Goal: Find specific page/section: Find specific page/section

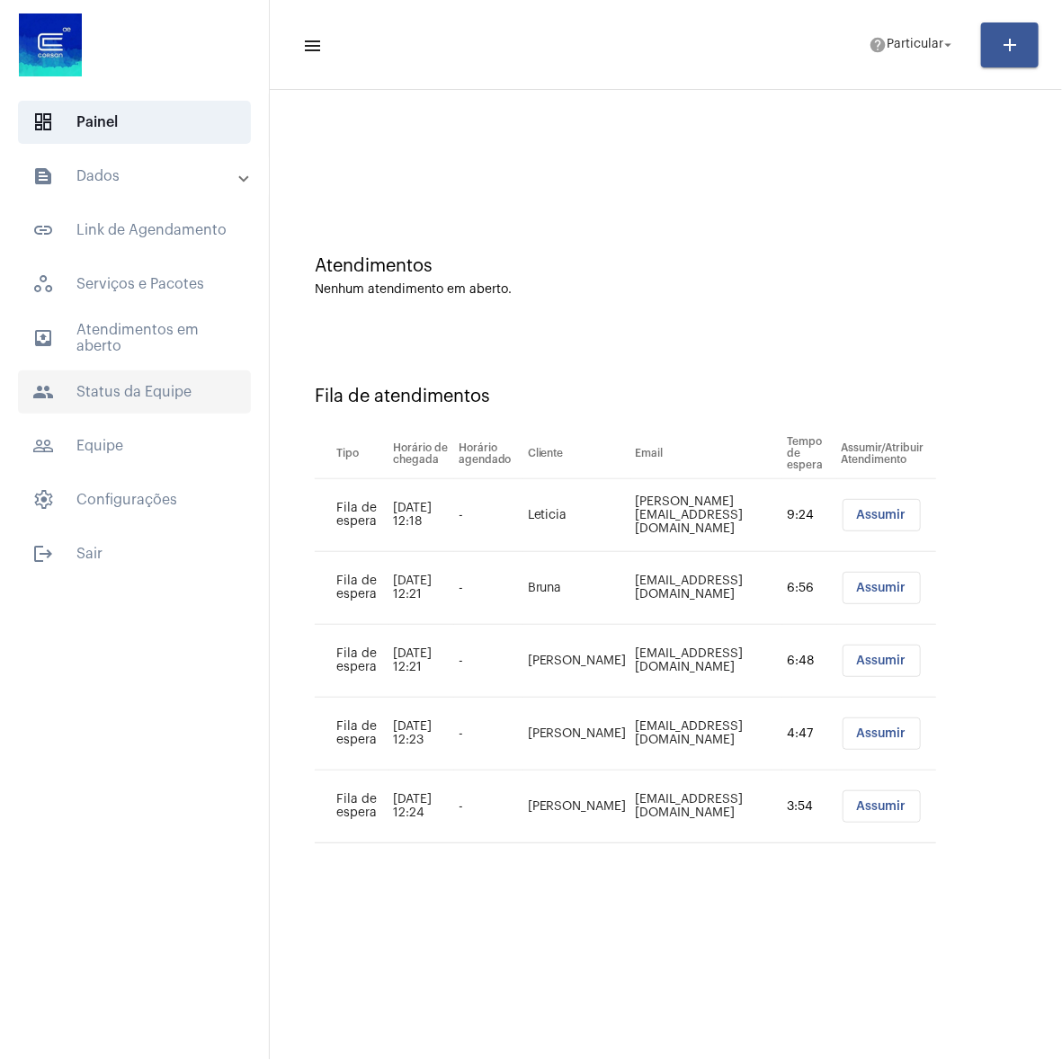
click at [114, 381] on span "people Status da Equipe" at bounding box center [134, 391] width 233 height 43
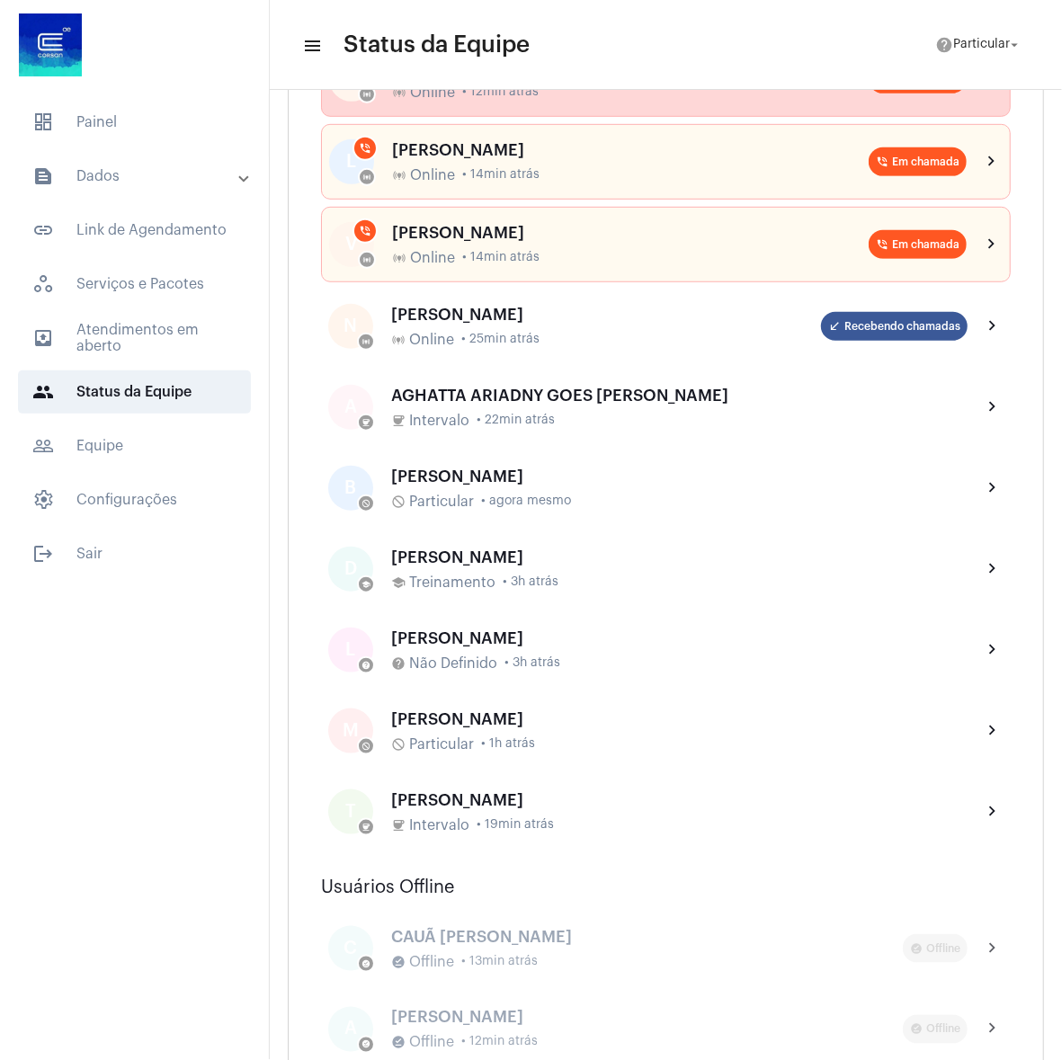
scroll to position [809, 0]
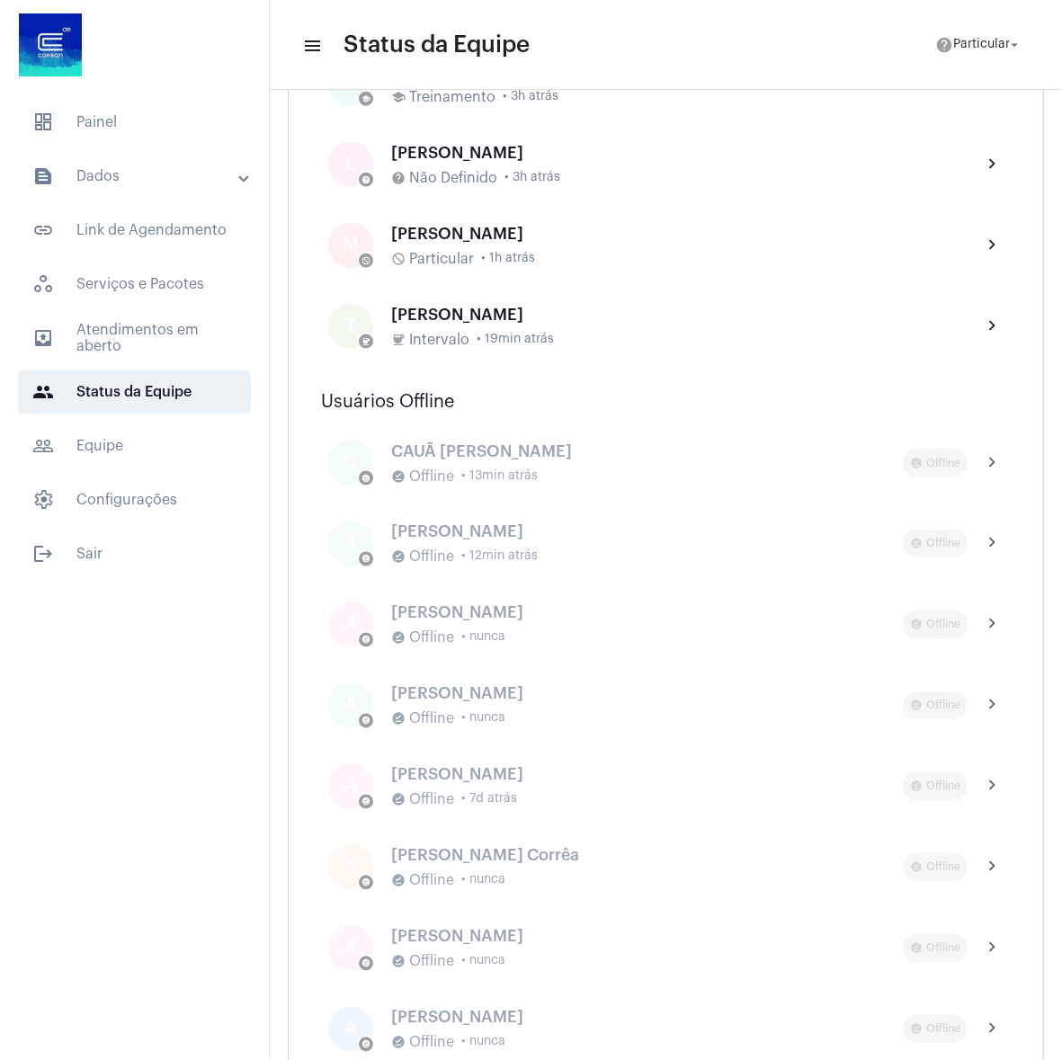
click at [102, 177] on mat-panel-title "text_snippet_outlined Dados" at bounding box center [136, 176] width 208 height 22
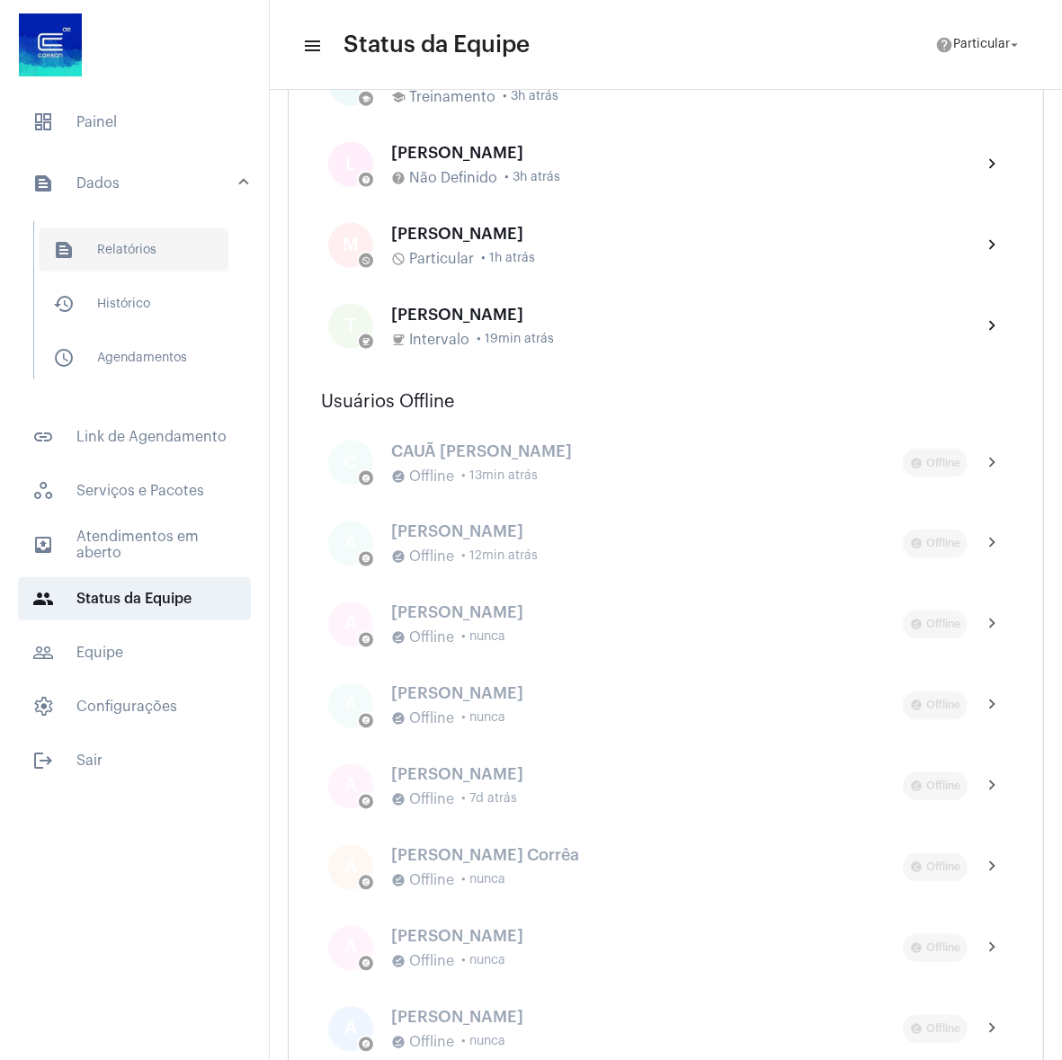
click at [110, 256] on span "text_snippet_outlined Relatórios" at bounding box center [134, 249] width 190 height 43
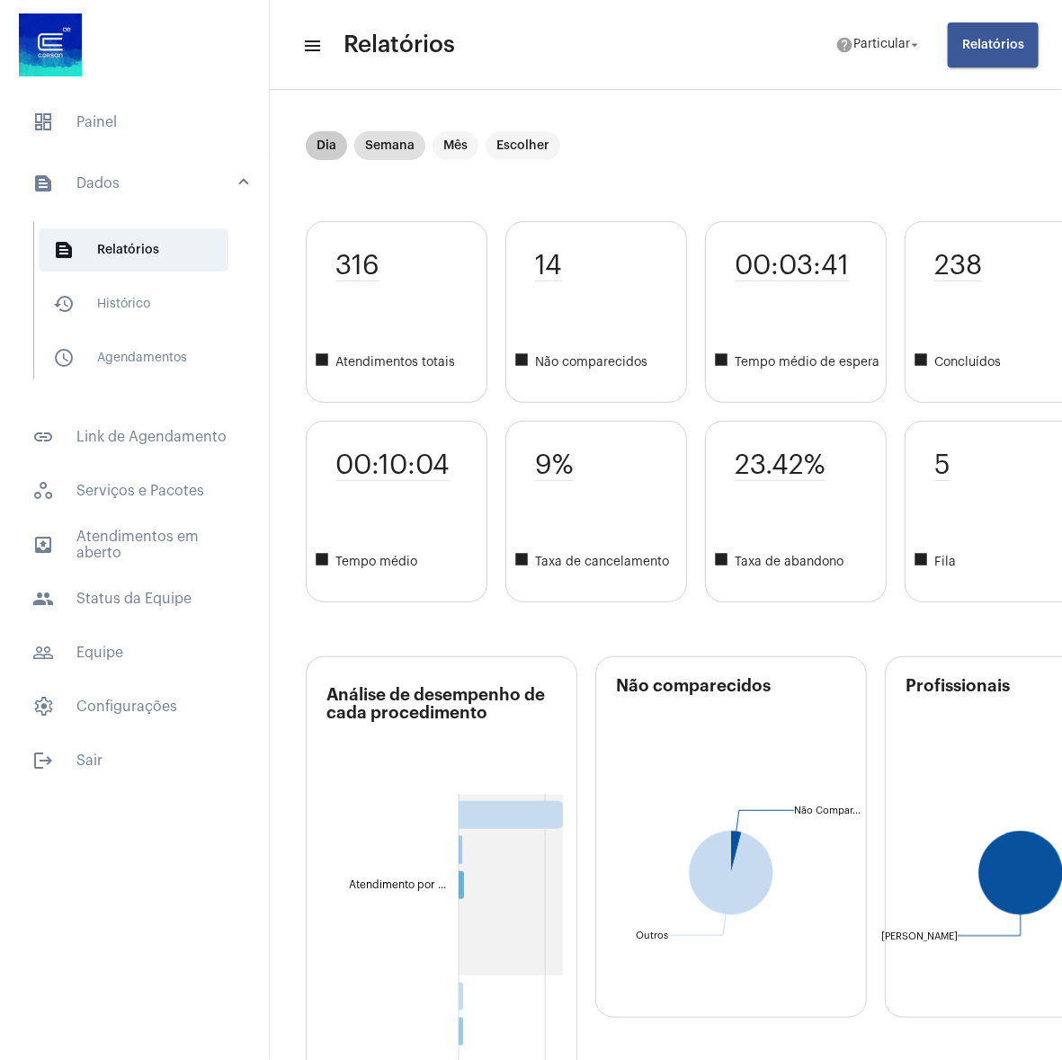
click at [322, 147] on mat-chip "Dia" at bounding box center [326, 145] width 41 height 29
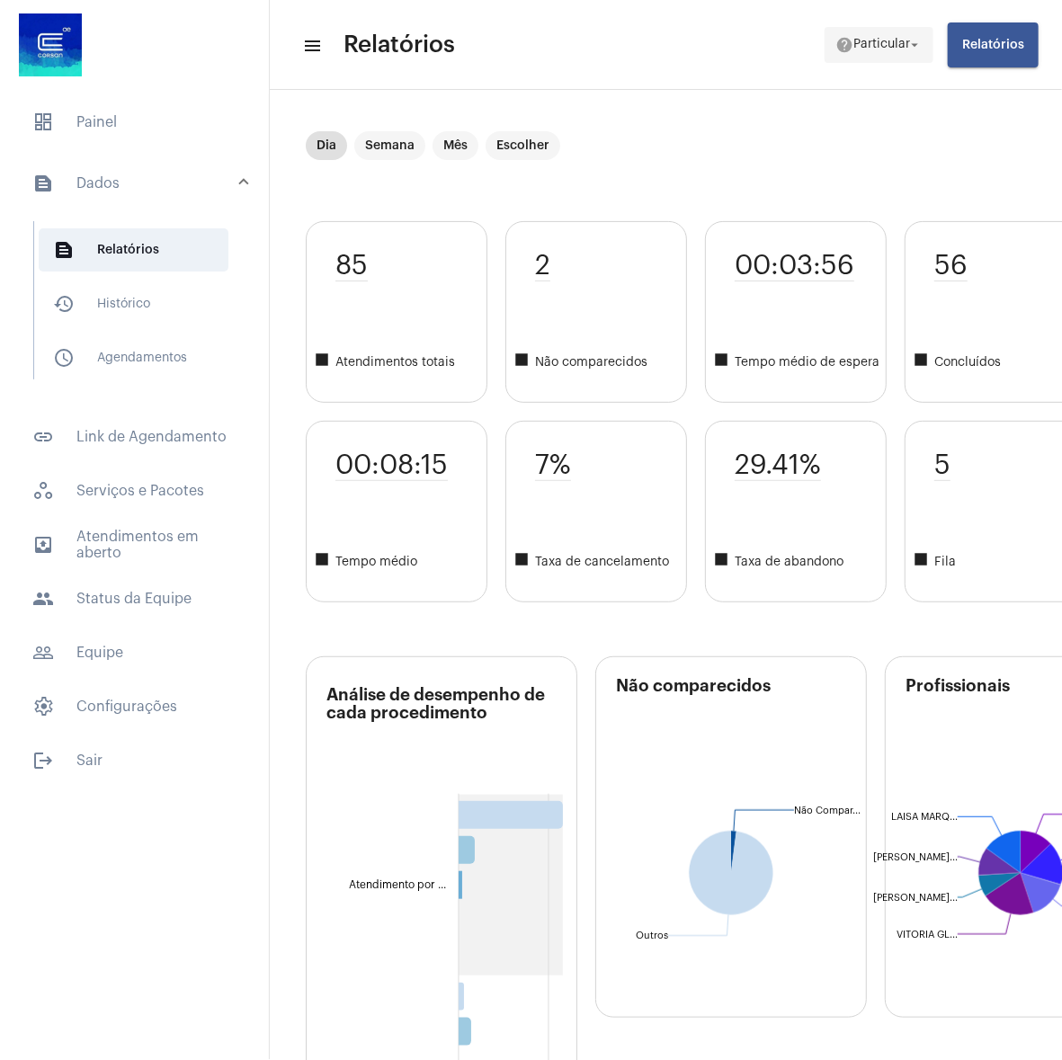
click at [897, 32] on span "help Particular arrow_drop_down" at bounding box center [878, 44] width 87 height 32
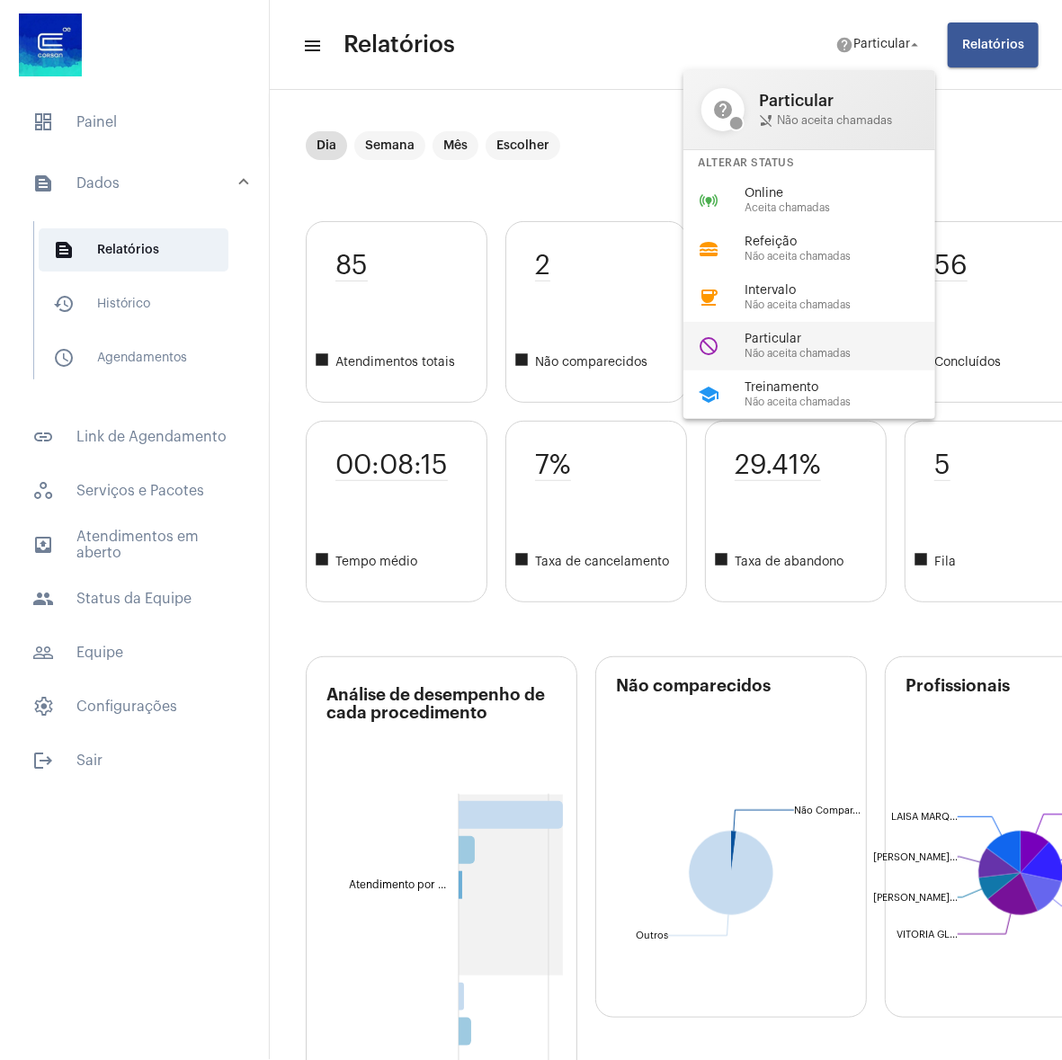
click at [786, 336] on span "Particular" at bounding box center [847, 339] width 205 height 13
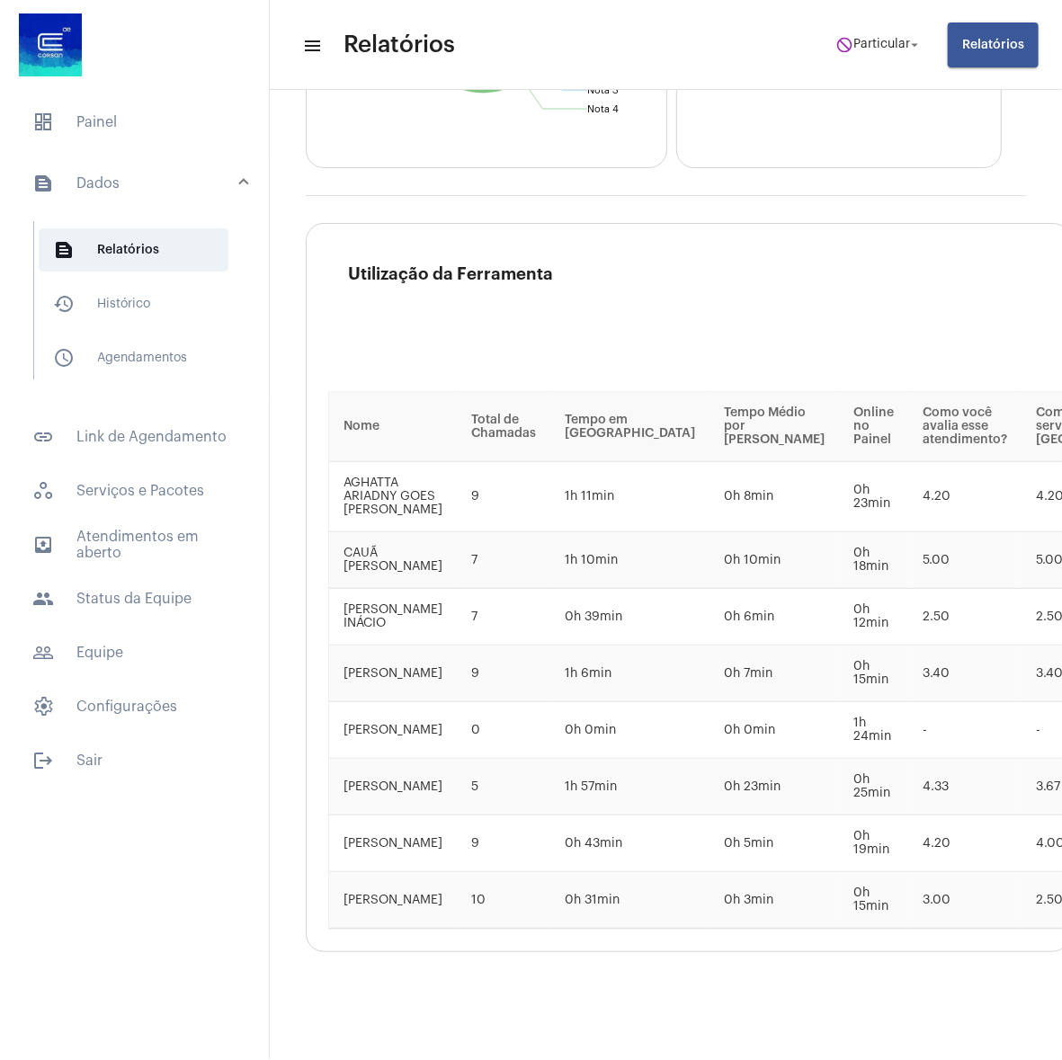
scroll to position [2704, 0]
click at [85, 99] on mat-list "dashboard Painel text_snippet_outlined Dados text_snippet_outlined Relatórios h…" at bounding box center [134, 438] width 269 height 689
click at [87, 113] on span "dashboard Painel" at bounding box center [134, 122] width 233 height 43
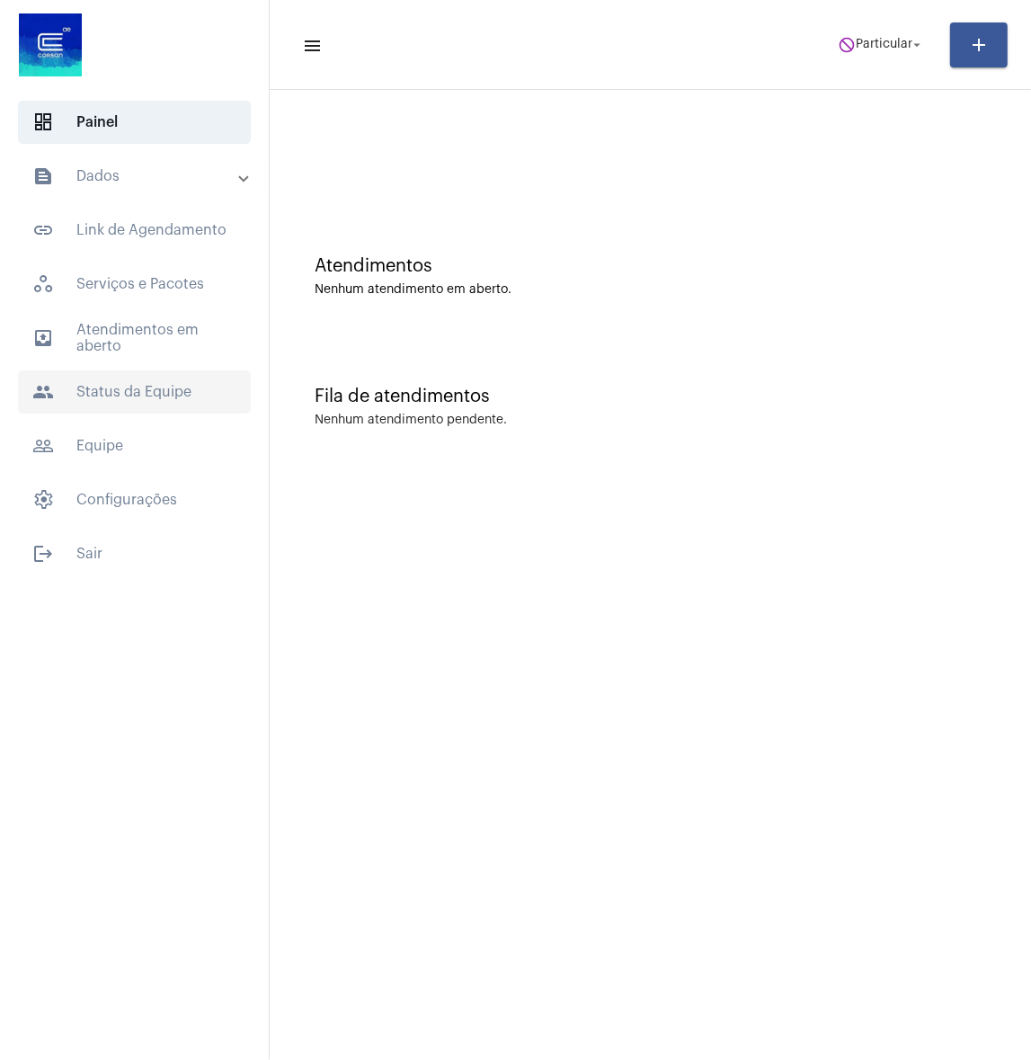
click at [145, 376] on span "people Status da Equipe" at bounding box center [134, 391] width 233 height 43
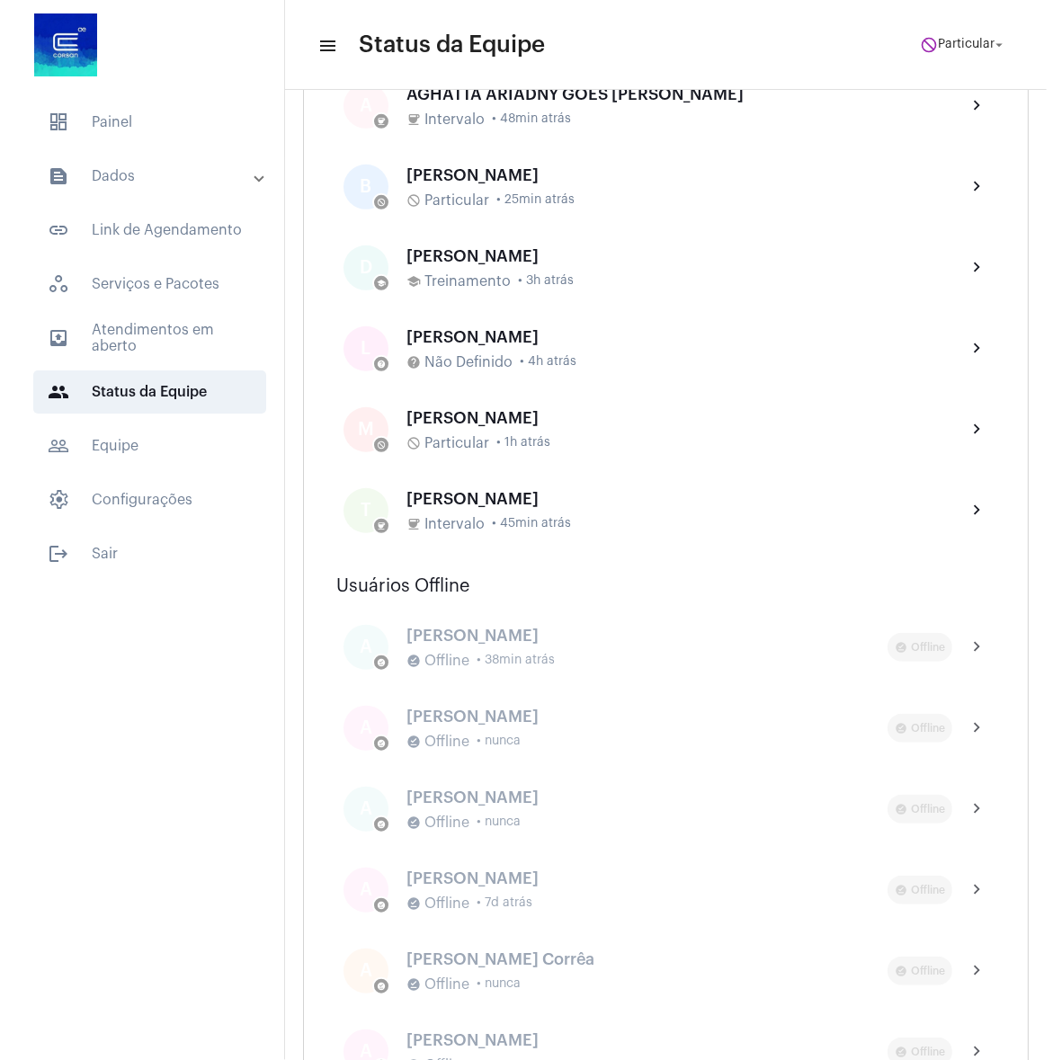
scroll to position [702, 0]
